Goal: Find specific page/section: Locate a particular part of the current website

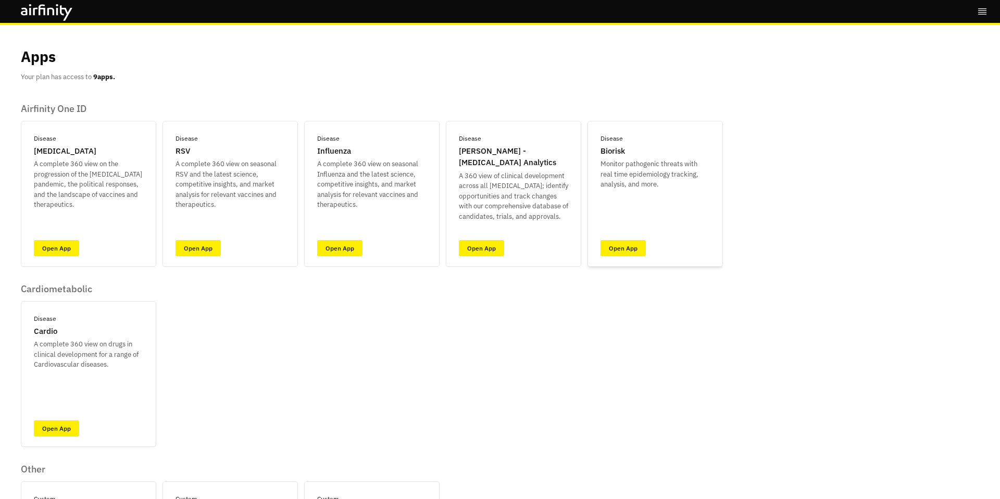
click at [612, 257] on div "Disease Biorisk Monitor pathogenic threats with real time epidemiology tracking…" at bounding box center [655, 194] width 135 height 146
click at [615, 252] on link "Open App" at bounding box center [623, 248] width 45 height 16
click at [634, 251] on link "Open App" at bounding box center [623, 248] width 45 height 16
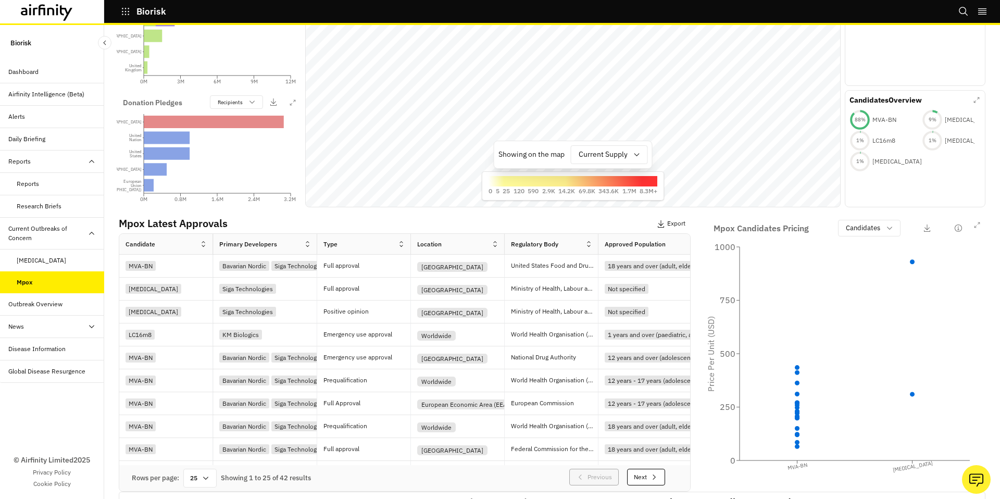
scroll to position [240, 0]
